Goal: Information Seeking & Learning: Learn about a topic

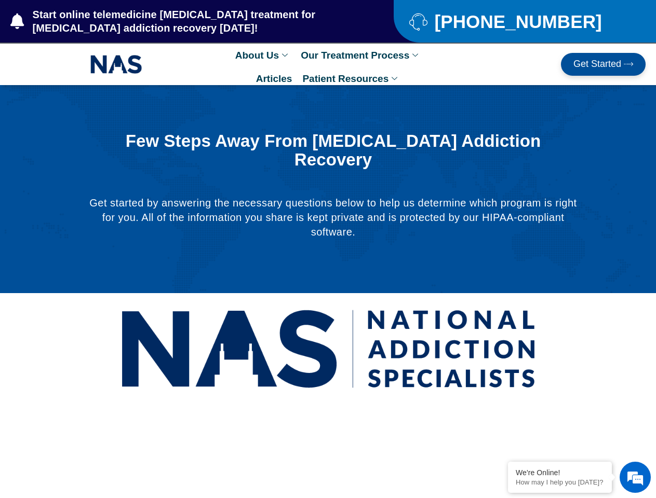
click at [328, 249] on div at bounding box center [328, 189] width 656 height 208
click at [263, 55] on link "About Us" at bounding box center [262, 55] width 65 height 23
click at [360, 55] on link "Our Treatment Process" at bounding box center [360, 55] width 130 height 23
click at [351, 78] on li "How [MEDICAL_DATA] Treatment Works" at bounding box center [373, 88] width 155 height 36
click at [635, 478] on em at bounding box center [635, 478] width 28 height 28
